Goal: Check status: Check status

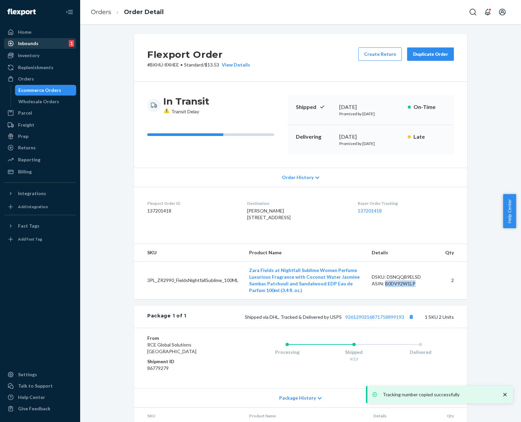
click at [60, 38] on link "Inbounds 1" at bounding box center [40, 43] width 72 height 11
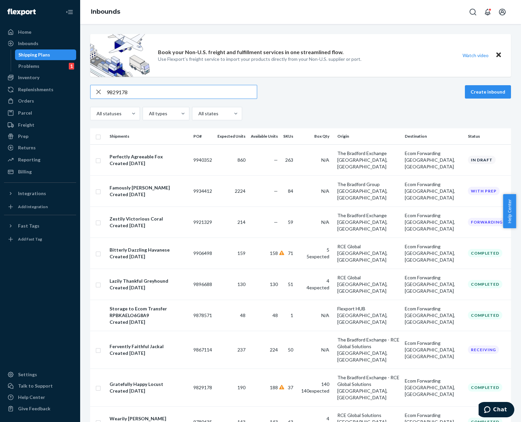
type input "9829178"
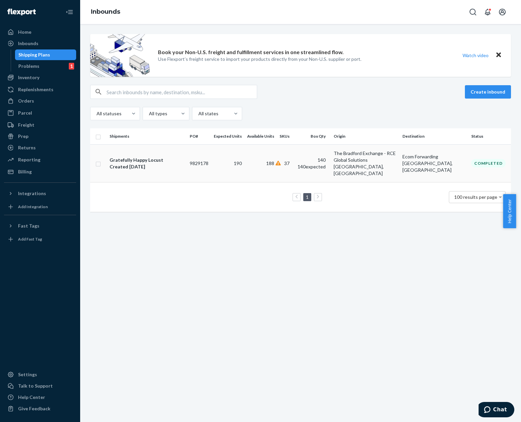
click at [361, 170] on td "The Bradford Exchange - RCE Global Solutions [GEOGRAPHIC_DATA], [GEOGRAPHIC_DAT…" at bounding box center [365, 163] width 69 height 38
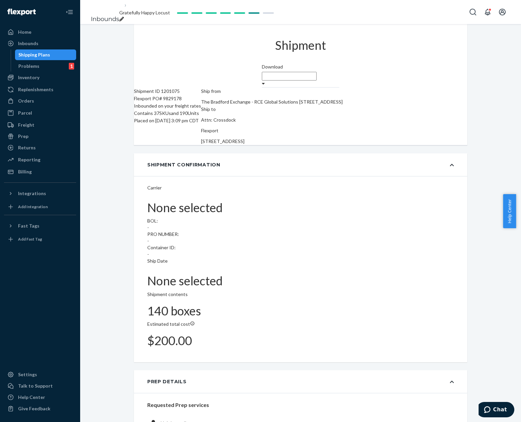
type input "9396864"
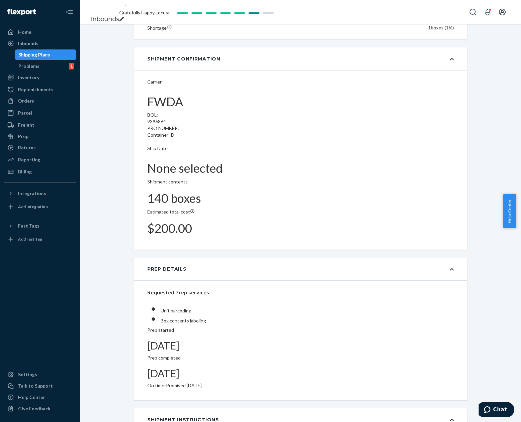
scroll to position [234, 0]
